Goal: Information Seeking & Learning: Learn about a topic

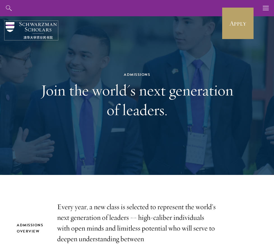
click at [29, 28] on img at bounding box center [31, 30] width 51 height 17
